Goal: Task Accomplishment & Management: Use online tool/utility

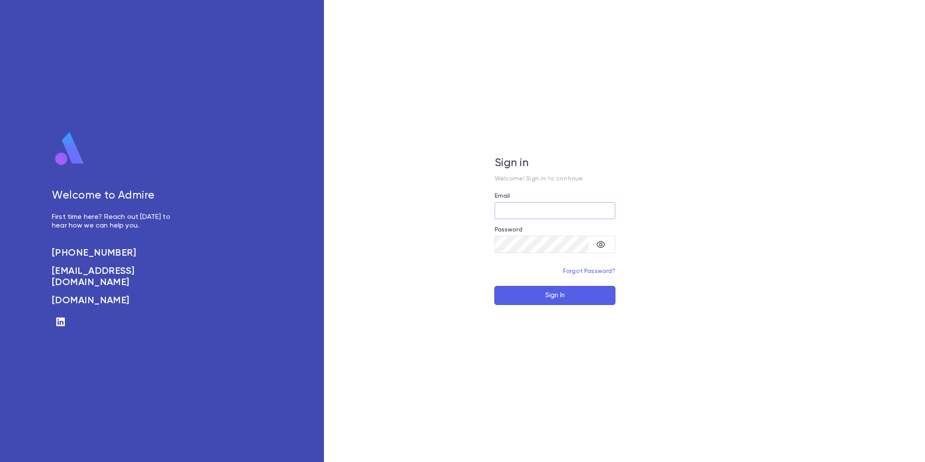
type input "**********"
click at [529, 298] on button "Sign In" at bounding box center [554, 295] width 121 height 19
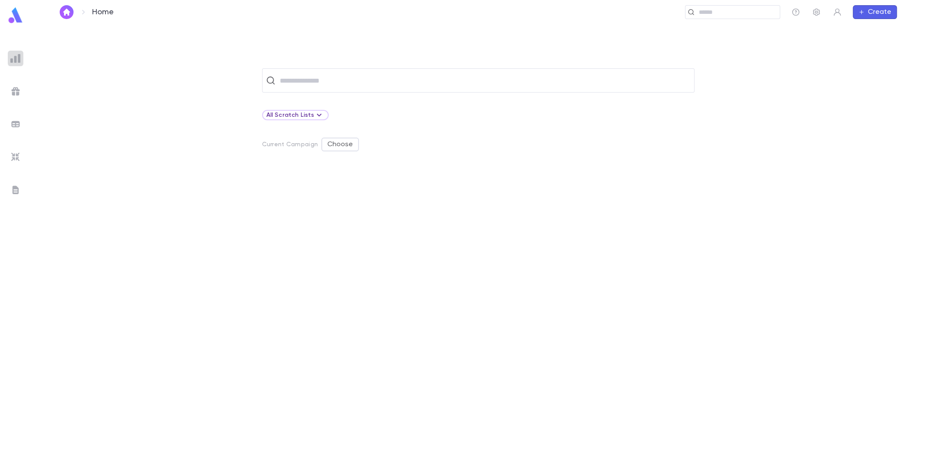
click at [12, 58] on img at bounding box center [15, 58] width 10 height 10
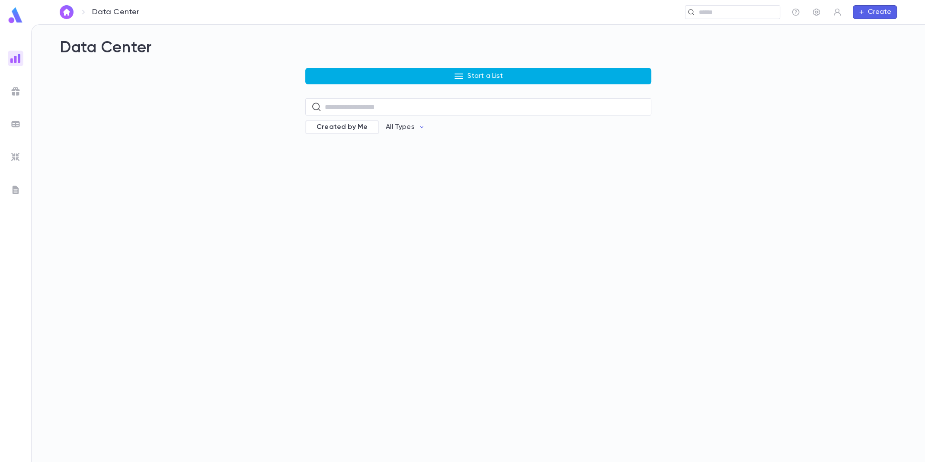
click at [427, 75] on button "Start a List" at bounding box center [478, 76] width 346 height 16
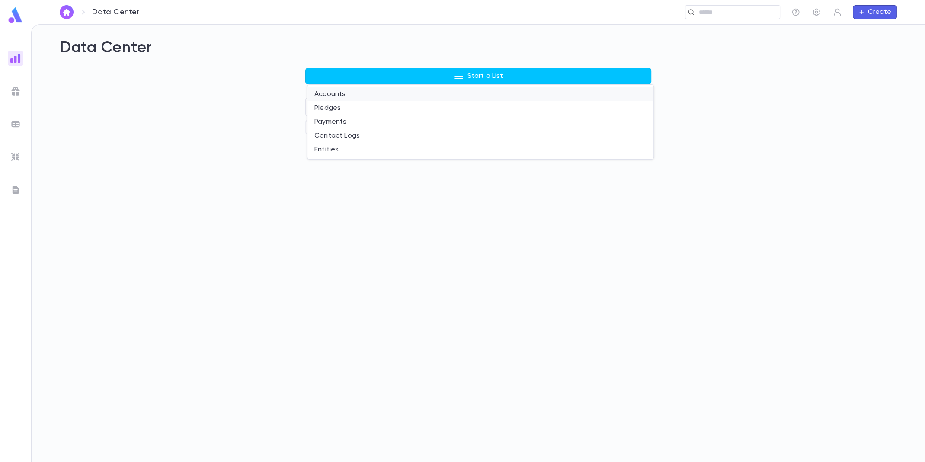
click at [391, 100] on li "Accounts" at bounding box center [481, 94] width 346 height 14
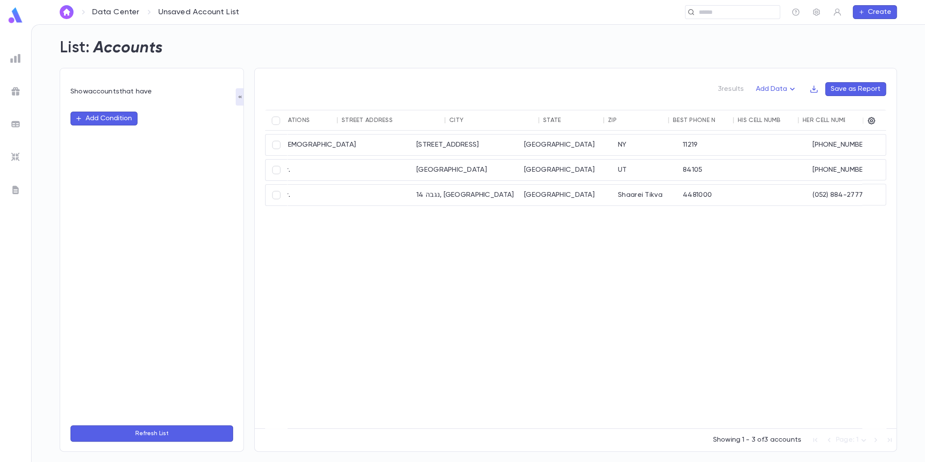
scroll to position [0, 279]
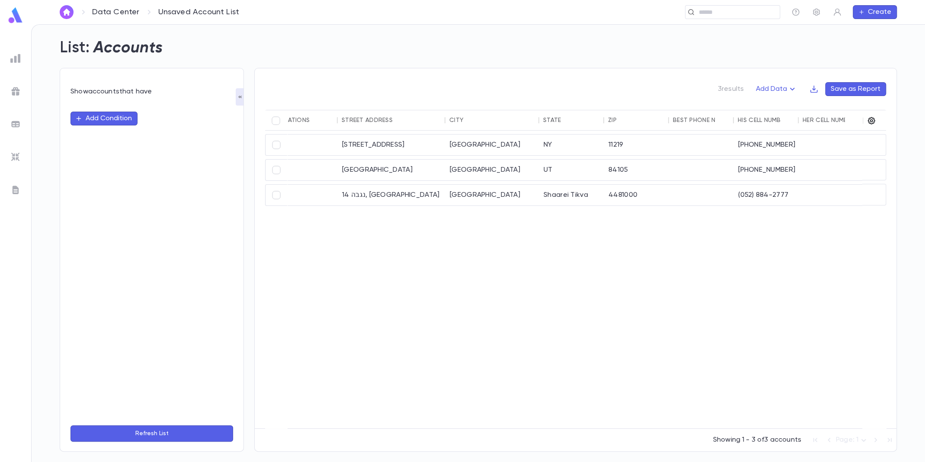
click at [870, 119] on icon "button" at bounding box center [871, 120] width 9 height 9
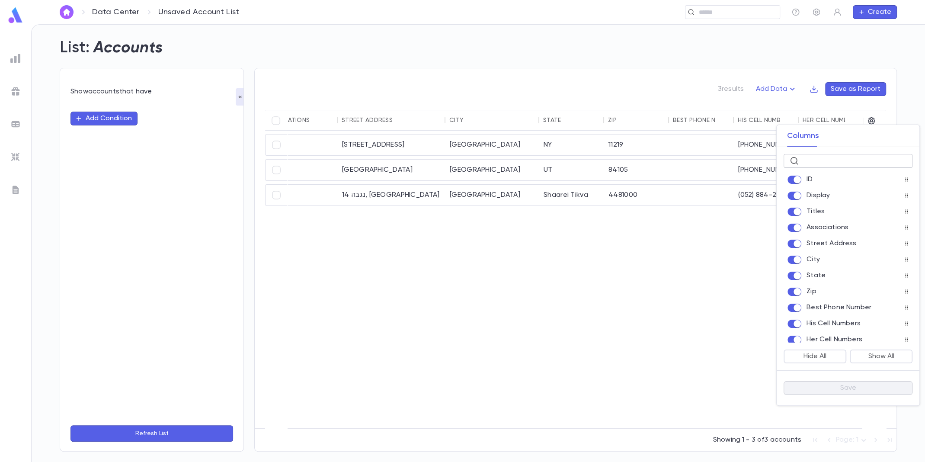
click at [847, 163] on input "text" at bounding box center [854, 160] width 104 height 13
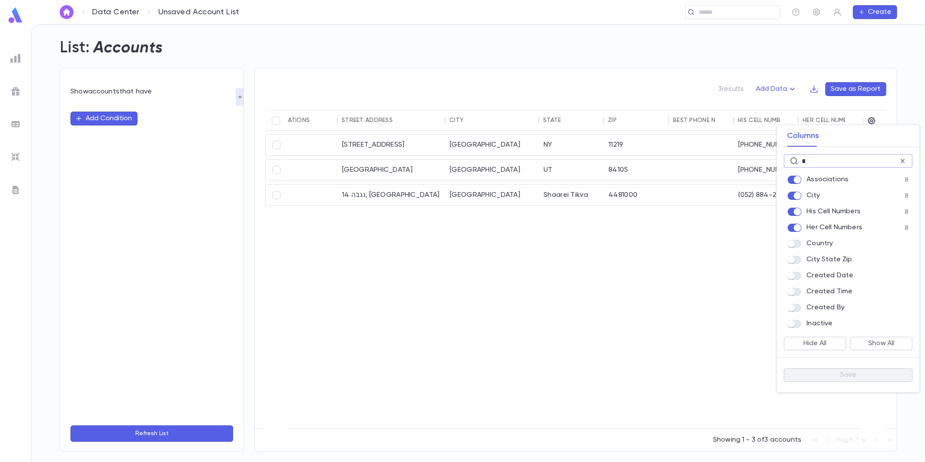
type input "*"
click at [826, 376] on button "Save" at bounding box center [848, 375] width 129 height 14
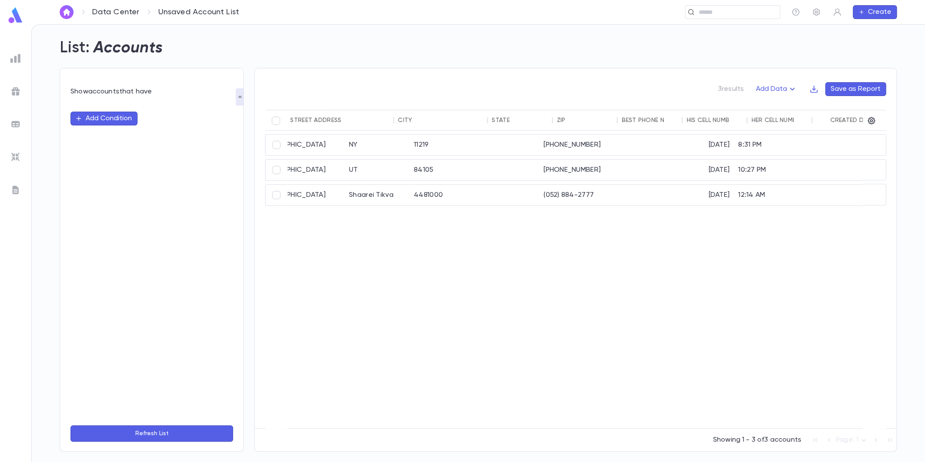
scroll to position [0, 0]
